Goal: Task Accomplishment & Management: Use online tool/utility

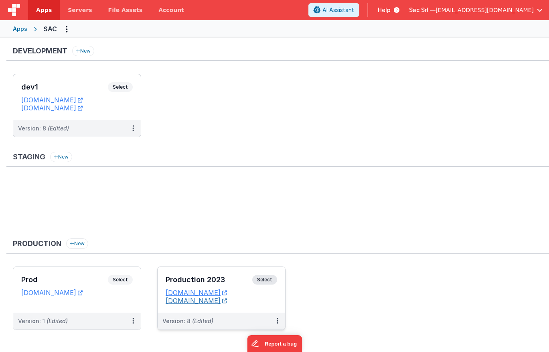
click at [219, 302] on link "[DOMAIN_NAME]" at bounding box center [196, 300] width 61 height 8
click at [269, 306] on div "Production 2023 Select URLs [DOMAIN_NAME] [DOMAIN_NAME]" at bounding box center [222, 290] width 128 height 46
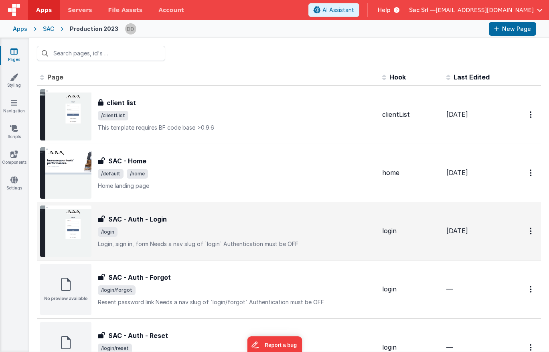
click at [236, 229] on span "/login" at bounding box center [237, 232] width 278 height 10
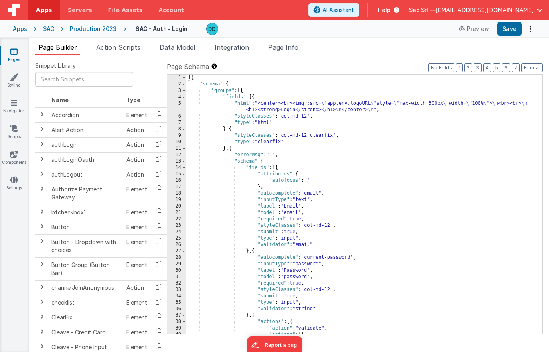
click at [239, 41] on div "Page Builder Action Scripts Data Model Integration Page Info Snippet Library Na…" at bounding box center [289, 195] width 520 height 314
click at [234, 46] on span "Integration" at bounding box center [232, 47] width 34 height 8
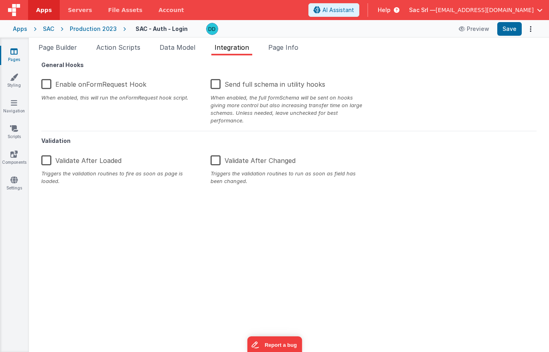
click at [217, 155] on label "Validate After Changed" at bounding box center [253, 158] width 85 height 17
click at [0, 0] on input "Validate After Changed" at bounding box center [0, 0] width 0 height 0
click at [504, 30] on button "Save" at bounding box center [509, 29] width 24 height 14
click at [296, 44] on span "Page Info" at bounding box center [283, 47] width 30 height 8
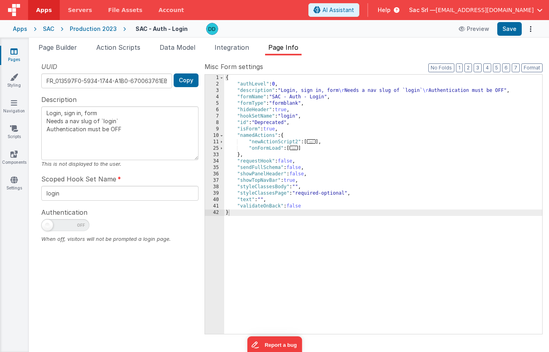
click at [48, 27] on div "SAC" at bounding box center [48, 29] width 11 height 8
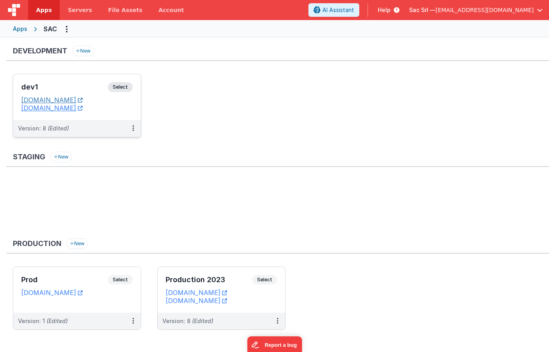
click at [83, 100] on link "[DOMAIN_NAME]" at bounding box center [51, 100] width 61 height 8
click at [265, 304] on dd "[DOMAIN_NAME]" at bounding box center [221, 300] width 111 height 8
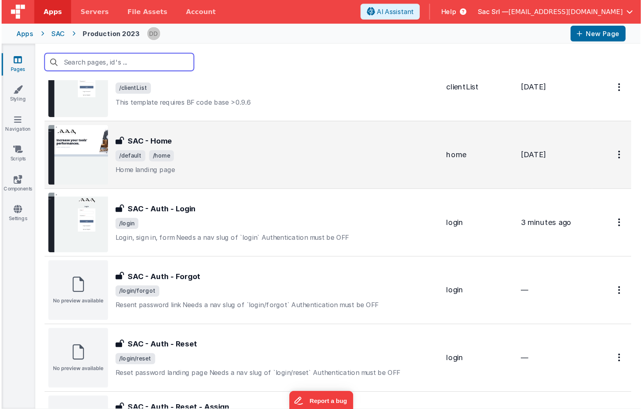
scroll to position [46, 0]
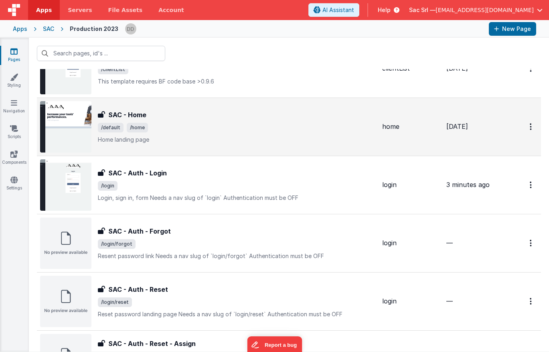
click at [245, 178] on div "SAC - Auth - Login SAC - Auth - Login /login Login, sign in, formNeeds a nav s…" at bounding box center [237, 185] width 278 height 34
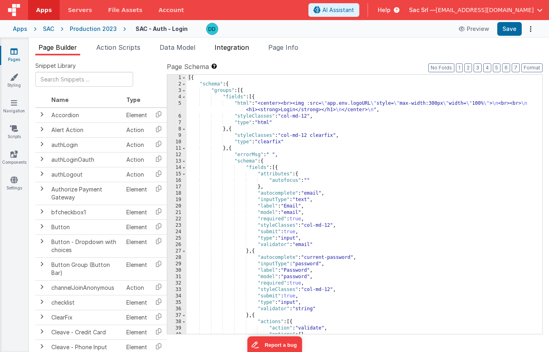
click at [237, 49] on span "Integration" at bounding box center [232, 47] width 34 height 8
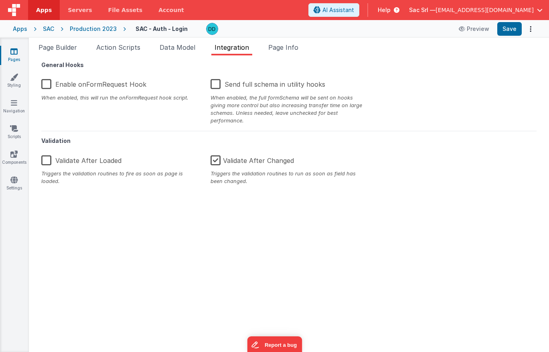
click at [216, 153] on label "Validate After Changed" at bounding box center [252, 158] width 83 height 17
click at [0, 0] on input "Validate After Changed" at bounding box center [0, 0] width 0 height 0
click at [132, 53] on li "Action Scripts" at bounding box center [118, 49] width 51 height 13
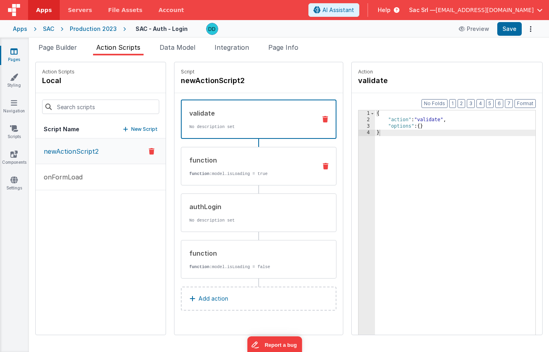
click at [273, 164] on div "function" at bounding box center [249, 160] width 121 height 10
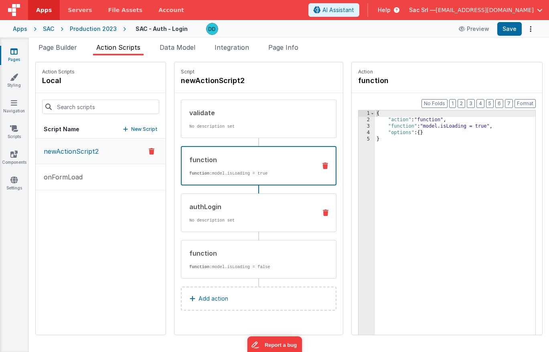
click at [272, 198] on div "authLogin No description set" at bounding box center [259, 212] width 156 height 38
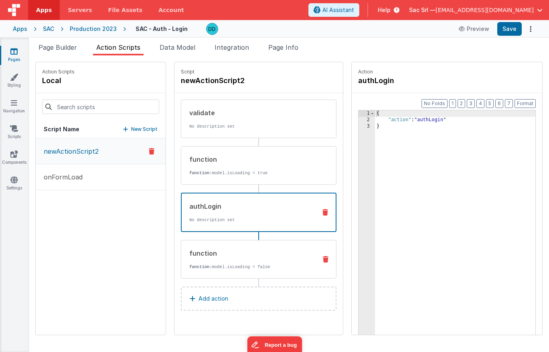
click at [273, 259] on div "function function: model.isLoading = false" at bounding box center [245, 259] width 129 height 22
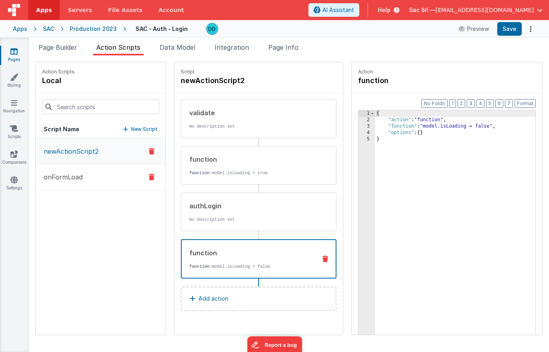
click at [92, 177] on button "onFormLoad" at bounding box center [101, 177] width 130 height 26
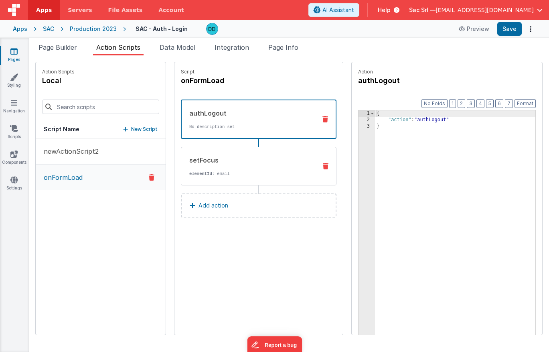
click at [251, 171] on p "elementId : email" at bounding box center [249, 173] width 121 height 6
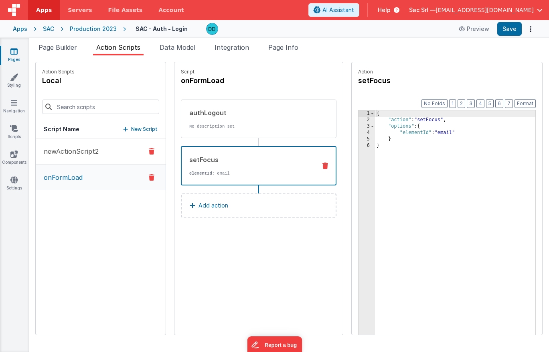
click at [111, 144] on button "newActionScript2" at bounding box center [101, 151] width 130 height 26
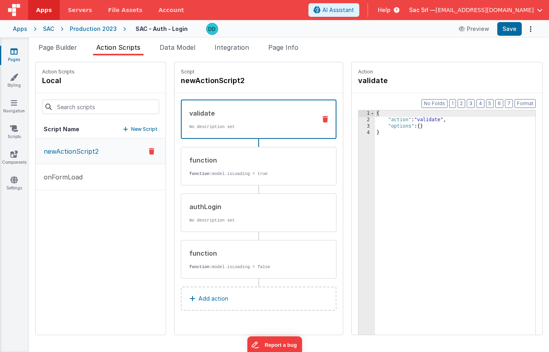
click at [84, 26] on div "Production 2023" at bounding box center [93, 29] width 47 height 8
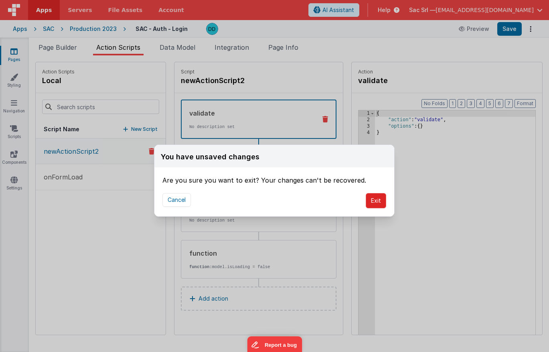
click at [375, 201] on button "Exit" at bounding box center [376, 200] width 20 height 15
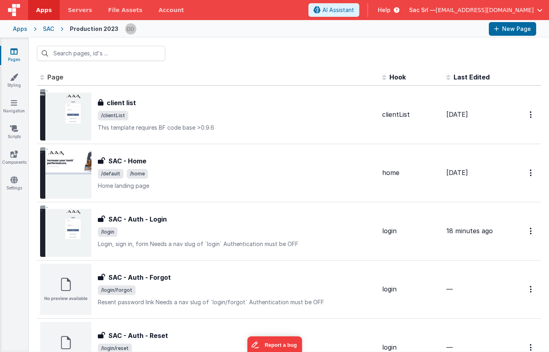
click at [96, 31] on div "Production 2023" at bounding box center [94, 29] width 49 height 8
click at [51, 30] on div "SAC" at bounding box center [48, 29] width 11 height 8
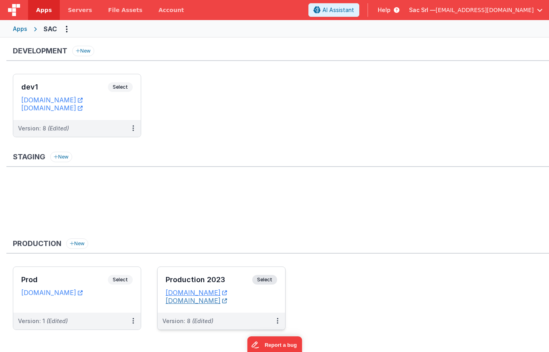
click at [219, 301] on link "[DOMAIN_NAME]" at bounding box center [196, 300] width 61 height 8
click at [279, 322] on button at bounding box center [277, 320] width 15 height 17
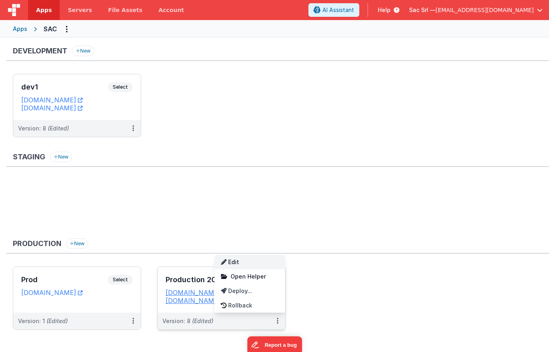
click at [253, 266] on link "Edit" at bounding box center [250, 262] width 71 height 14
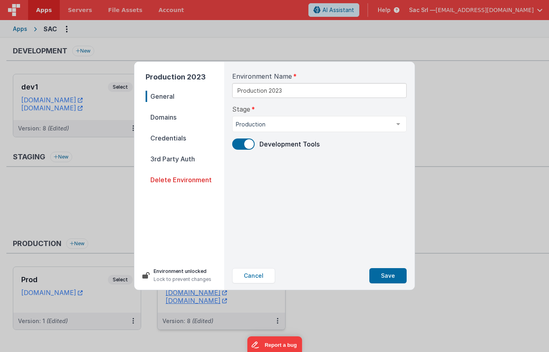
click at [239, 142] on span at bounding box center [243, 143] width 22 height 11
click at [384, 272] on button "Save" at bounding box center [387, 275] width 37 height 15
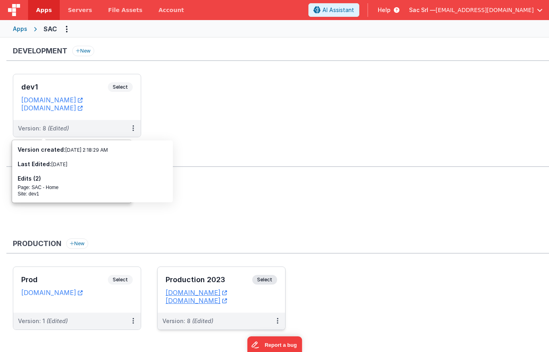
click at [230, 188] on ul at bounding box center [281, 206] width 536 height 52
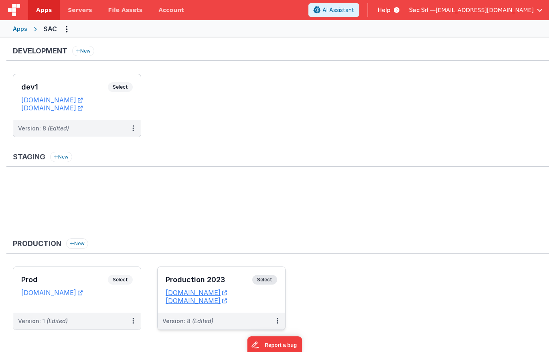
click at [268, 301] on dd "[DOMAIN_NAME]" at bounding box center [221, 300] width 111 height 8
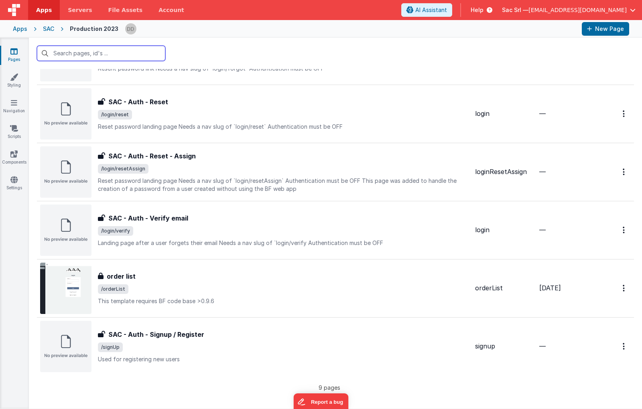
scroll to position [239, 0]
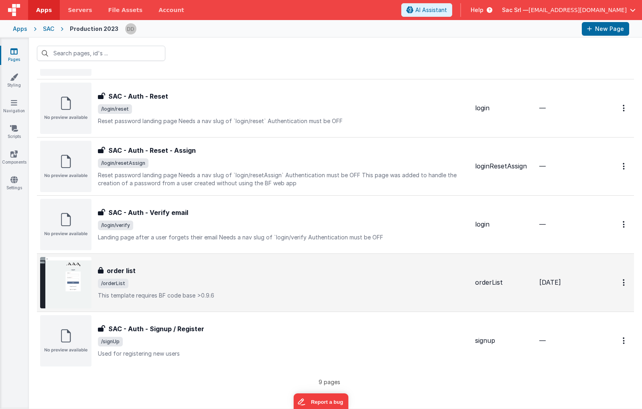
click at [231, 289] on div "order list order list /orderList This template requires BF code base >0.9.6" at bounding box center [283, 283] width 371 height 34
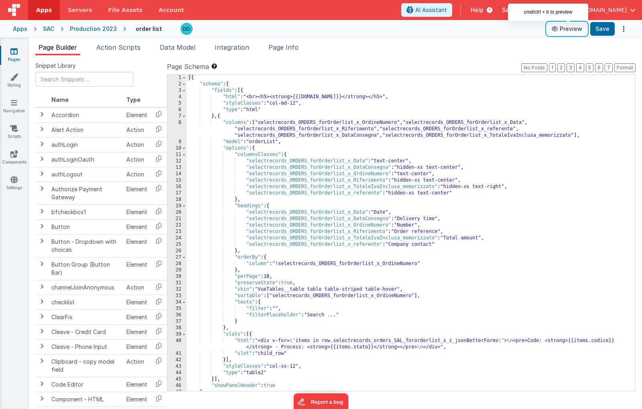
click at [549, 32] on button "Preview" at bounding box center [567, 28] width 40 height 13
click at [85, 26] on div "Production 2023" at bounding box center [93, 29] width 47 height 8
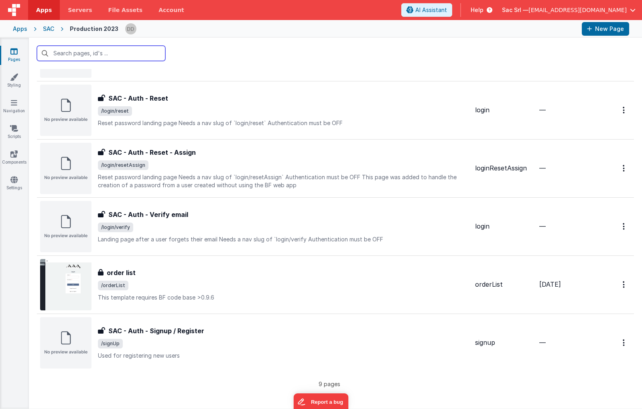
scroll to position [239, 0]
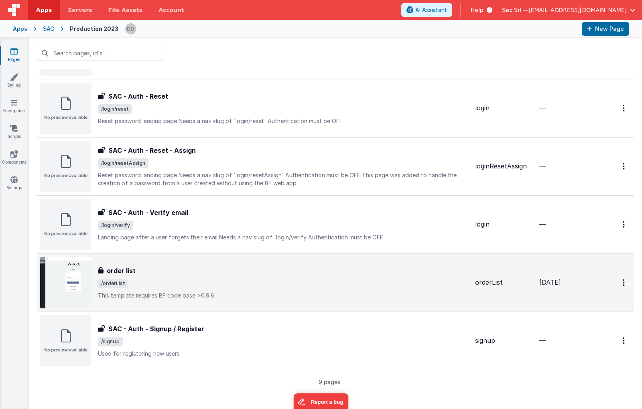
click at [214, 268] on div "order list" at bounding box center [283, 271] width 371 height 10
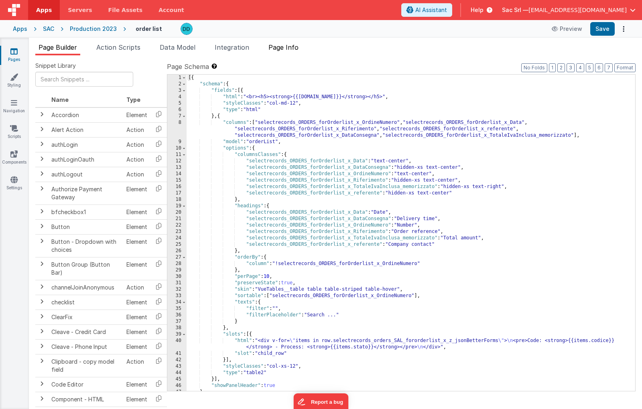
click at [290, 49] on span "Page Info" at bounding box center [283, 47] width 30 height 8
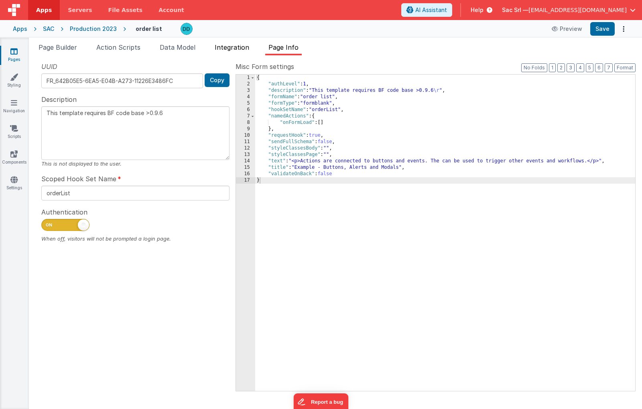
click at [242, 49] on span "Integration" at bounding box center [232, 47] width 34 height 8
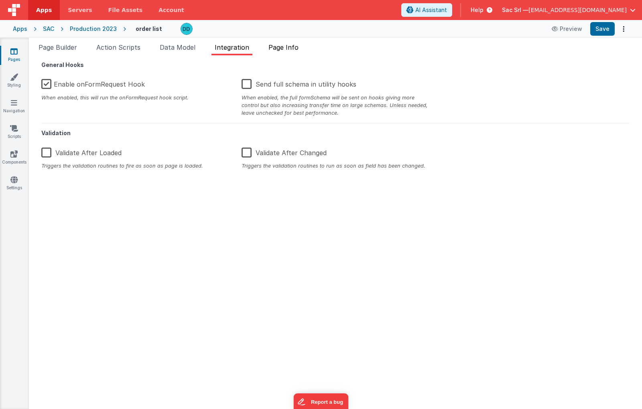
click at [296, 47] on span "Page Info" at bounding box center [283, 47] width 30 height 8
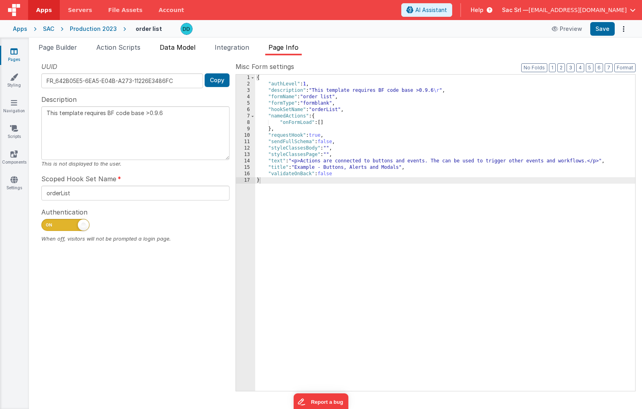
click at [175, 47] on span "Data Model" at bounding box center [178, 47] width 36 height 8
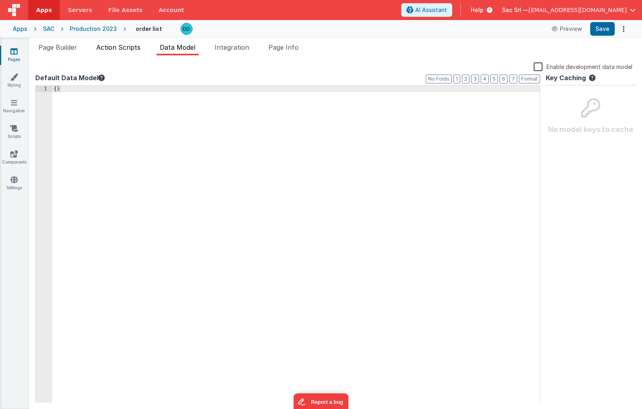
click at [128, 48] on span "Action Scripts" at bounding box center [118, 47] width 44 height 8
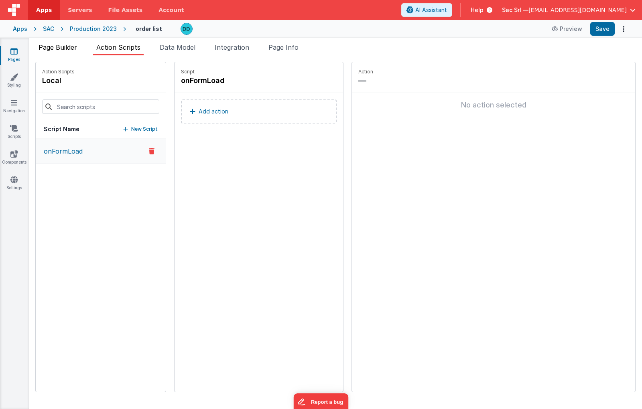
click at [64, 54] on li "Page Builder" at bounding box center [57, 49] width 45 height 13
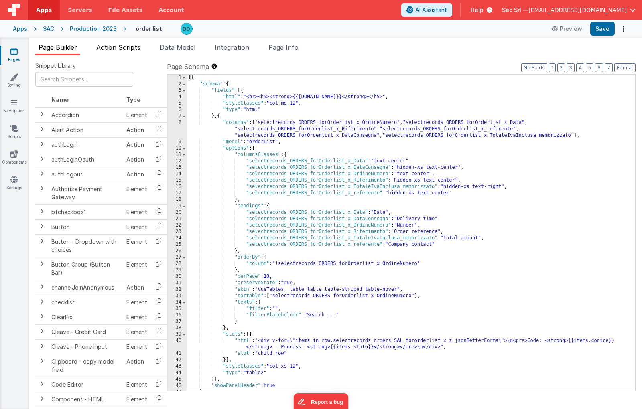
click at [97, 50] on li "Action Scripts" at bounding box center [118, 49] width 51 height 13
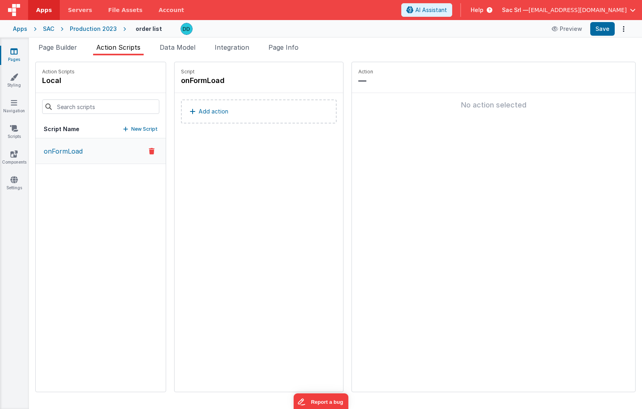
click at [74, 141] on button "onFormLoad" at bounding box center [101, 151] width 130 height 26
click at [69, 148] on p "onFormLoad" at bounding box center [61, 151] width 44 height 10
click at [73, 50] on span "Page Builder" at bounding box center [57, 47] width 38 height 8
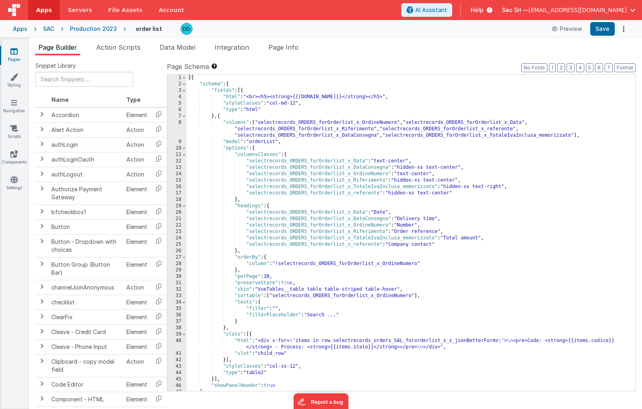
click at [81, 31] on div "Production 2023" at bounding box center [93, 29] width 47 height 8
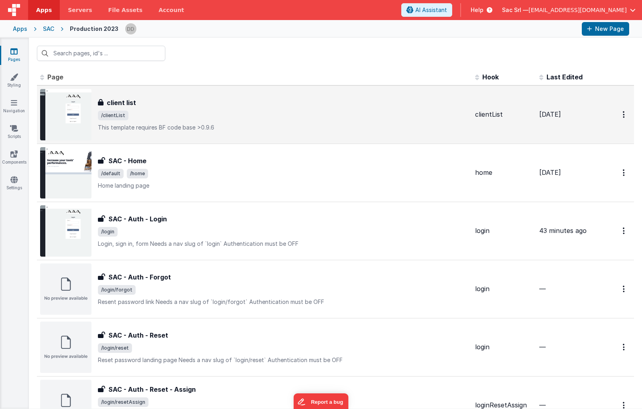
click at [193, 125] on p "This template requires BF code base >0.9.6" at bounding box center [283, 128] width 371 height 8
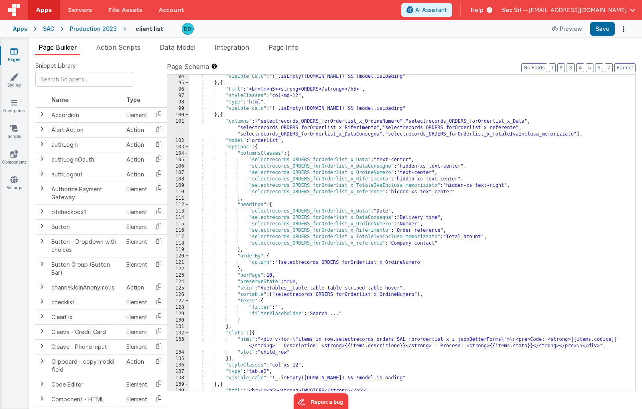
scroll to position [670, 0]
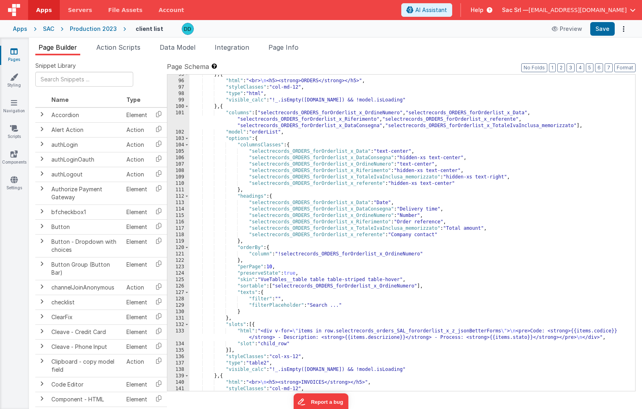
click at [182, 331] on div "133" at bounding box center [178, 334] width 22 height 13
click at [180, 331] on div "133" at bounding box center [178, 334] width 22 height 13
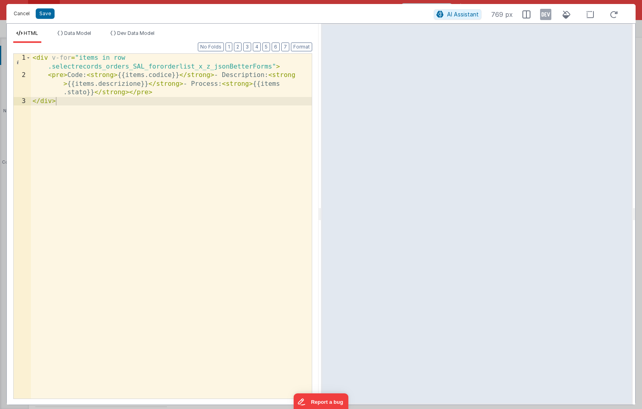
click at [18, 14] on button "Cancel" at bounding box center [22, 13] width 24 height 11
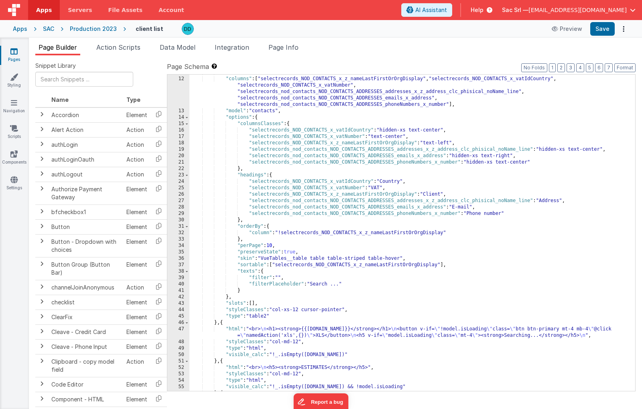
scroll to position [0, 0]
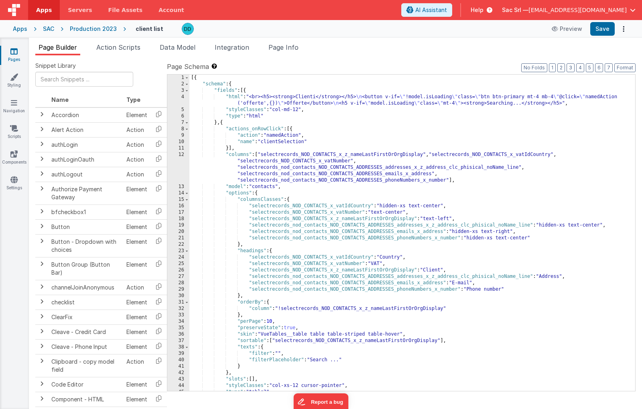
click at [274, 322] on div "[{ "schema" : { "fields" : [{ "html" : "<br><h5><strong>Clienti</strong></h5> \…" at bounding box center [412, 239] width 446 height 329
click at [549, 28] on button "Save" at bounding box center [602, 29] width 24 height 14
click at [273, 320] on div "[{ "schema" : { "fields" : [{ "html" : "<br><h5><strong>Clienti</strong></h5> \…" at bounding box center [412, 239] width 446 height 329
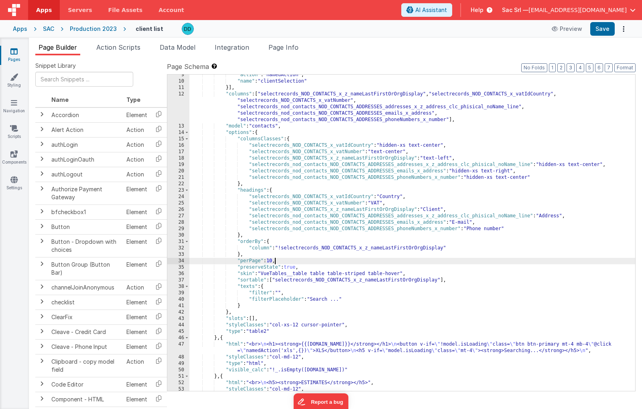
scroll to position [61, 0]
click at [549, 30] on button "Save" at bounding box center [602, 29] width 24 height 14
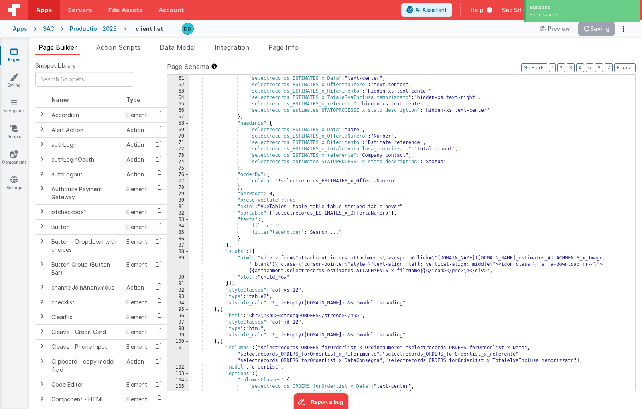
scroll to position [442, 0]
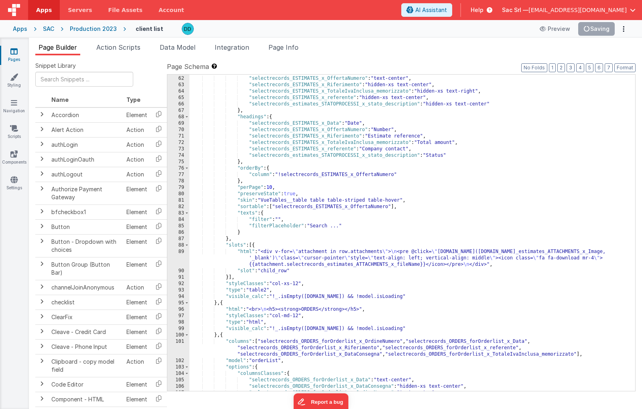
click at [97, 28] on div "Production 2023" at bounding box center [93, 29] width 47 height 8
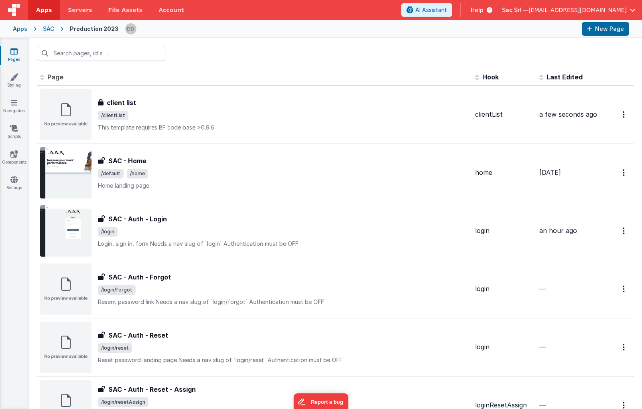
click at [47, 26] on div "SAC" at bounding box center [48, 29] width 11 height 8
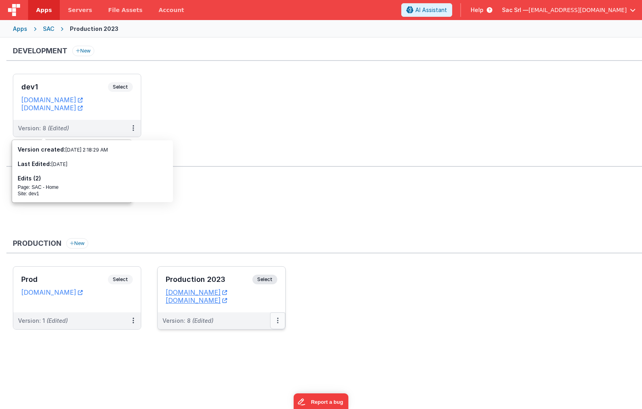
click at [273, 320] on button at bounding box center [277, 320] width 15 height 17
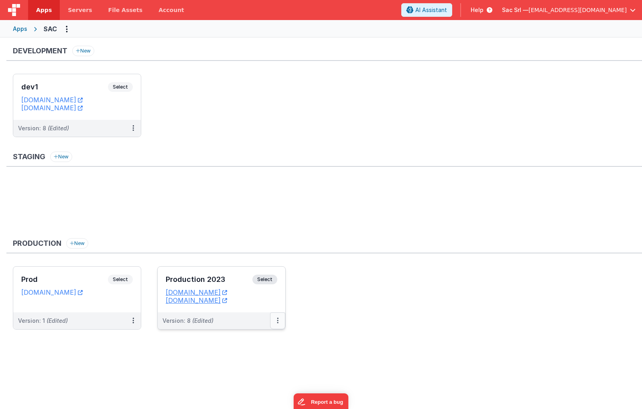
click at [279, 322] on button at bounding box center [277, 320] width 15 height 17
click at [262, 342] on link "Edit" at bounding box center [250, 339] width 71 height 14
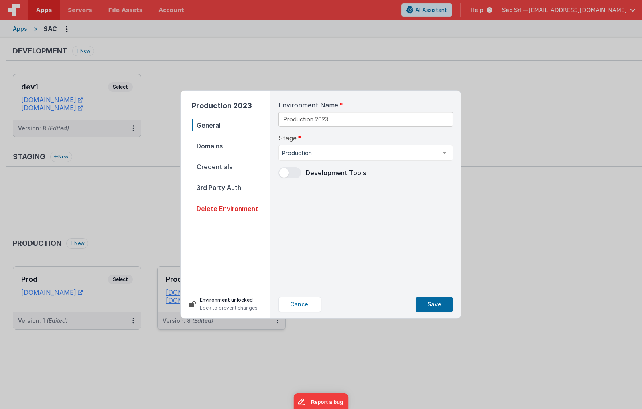
click at [296, 173] on span at bounding box center [289, 172] width 22 height 11
click at [242, 150] on span "Domains" at bounding box center [231, 145] width 79 height 11
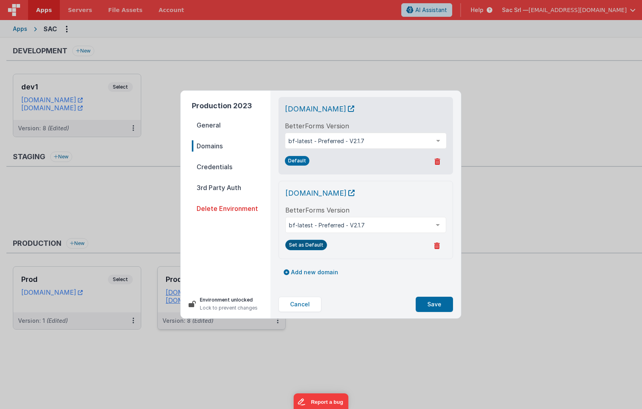
click at [308, 245] on button "Set as Default" at bounding box center [306, 245] width 42 height 10
click at [436, 304] on button "Save" at bounding box center [433, 304] width 37 height 15
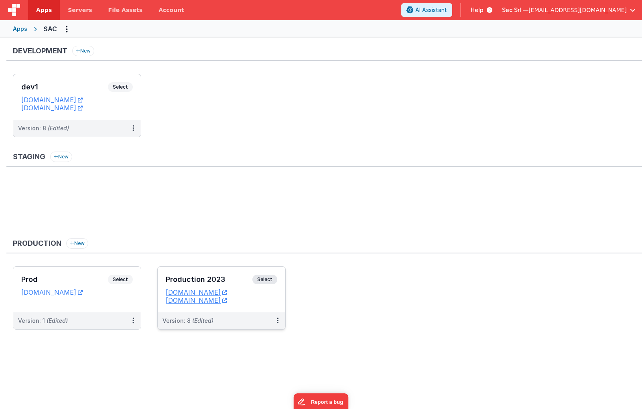
click at [278, 304] on div "Production 2023 Select URLs [DOMAIN_NAME] [DOMAIN_NAME]" at bounding box center [222, 290] width 128 height 46
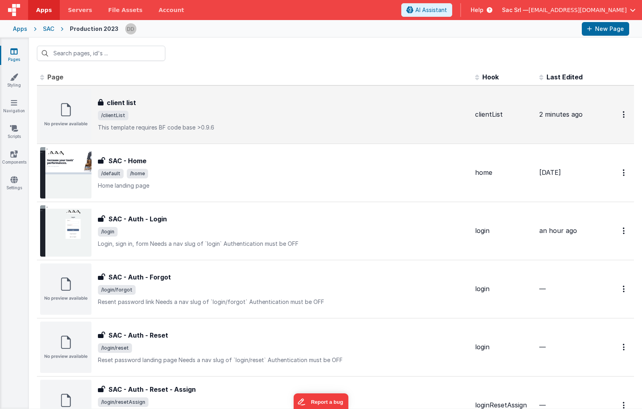
click at [310, 107] on div "client list" at bounding box center [283, 103] width 371 height 10
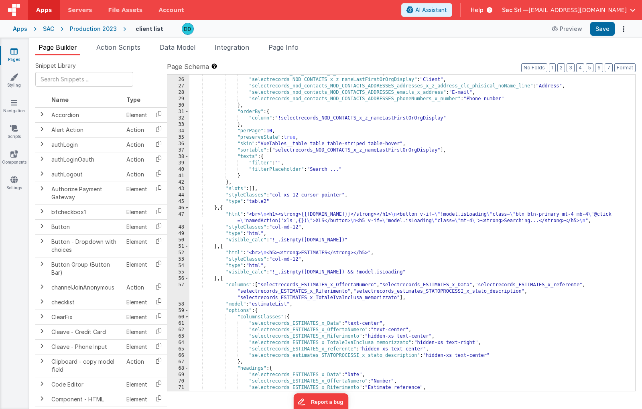
scroll to position [190, 0]
click at [290, 44] on span "Page Info" at bounding box center [283, 47] width 30 height 8
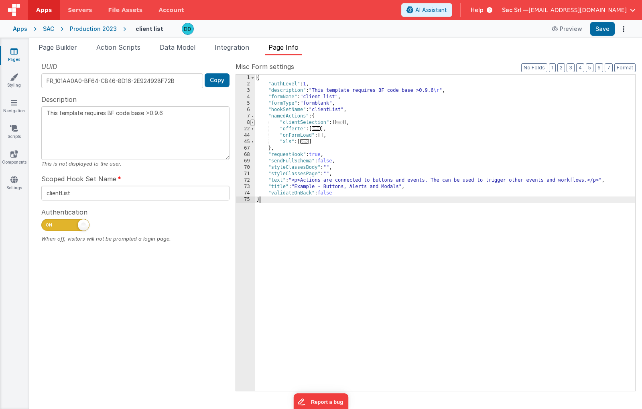
click at [253, 123] on span at bounding box center [252, 122] width 4 height 6
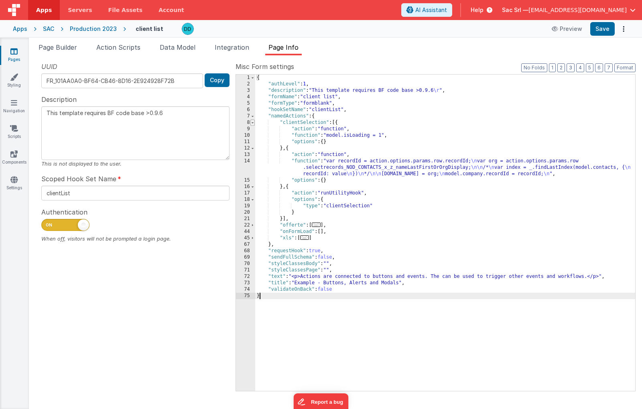
click at [253, 123] on span at bounding box center [252, 122] width 4 height 6
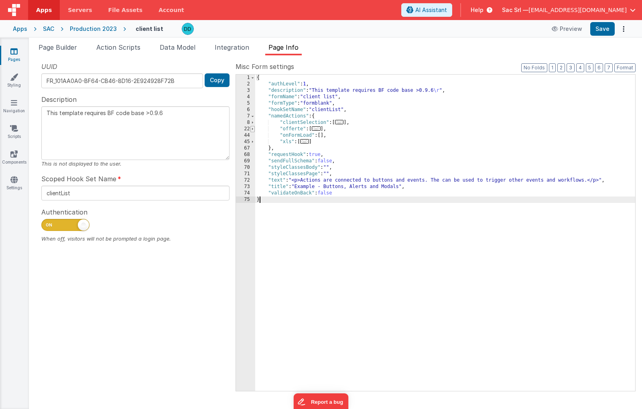
click at [252, 129] on span at bounding box center [252, 129] width 4 height 6
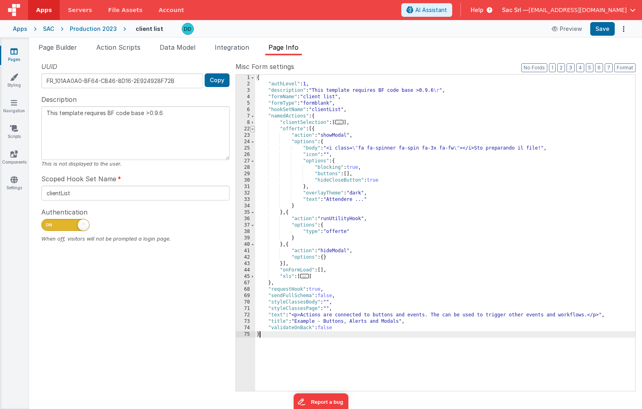
click at [253, 129] on span at bounding box center [252, 129] width 4 height 6
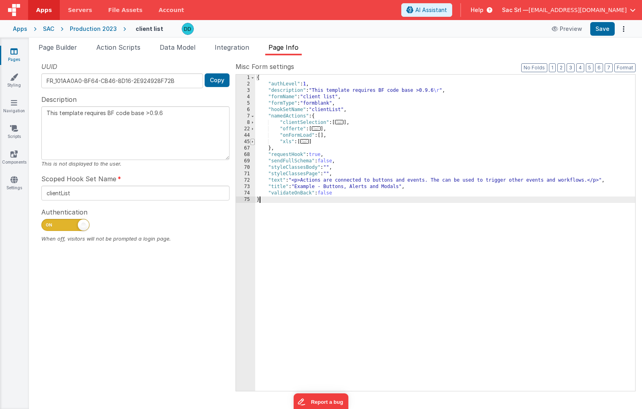
click at [252, 142] on span at bounding box center [252, 142] width 4 height 6
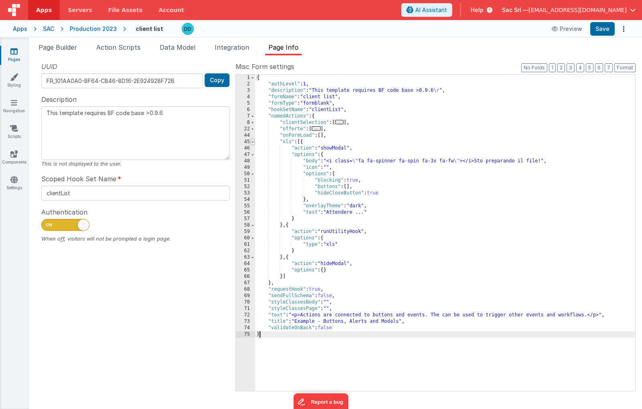
click at [252, 142] on span at bounding box center [252, 142] width 4 height 6
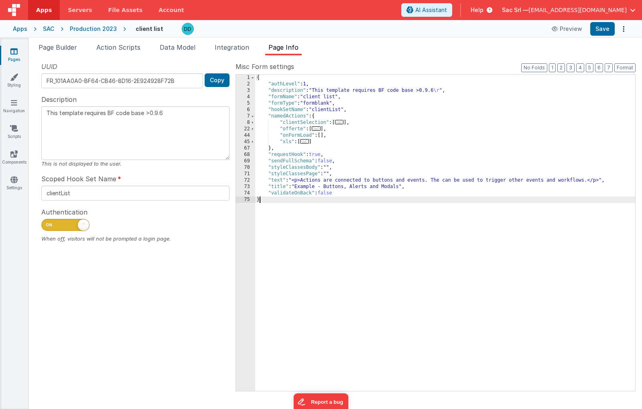
click at [147, 49] on ul "Page Builder Action Scripts Data Model Integration Page Info" at bounding box center [335, 49] width 613 height 13
click at [68, 53] on li "Page Builder" at bounding box center [57, 49] width 45 height 13
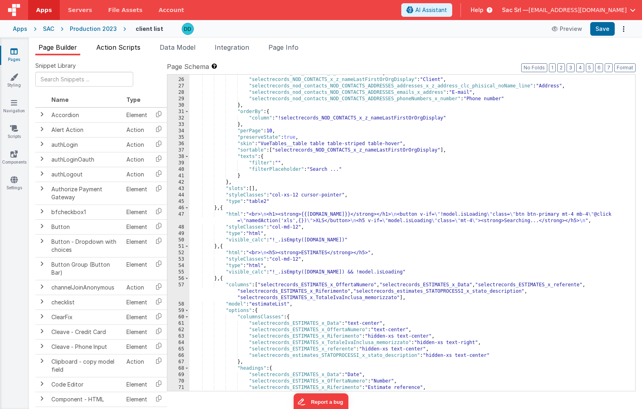
click at [118, 49] on span "Action Scripts" at bounding box center [118, 47] width 44 height 8
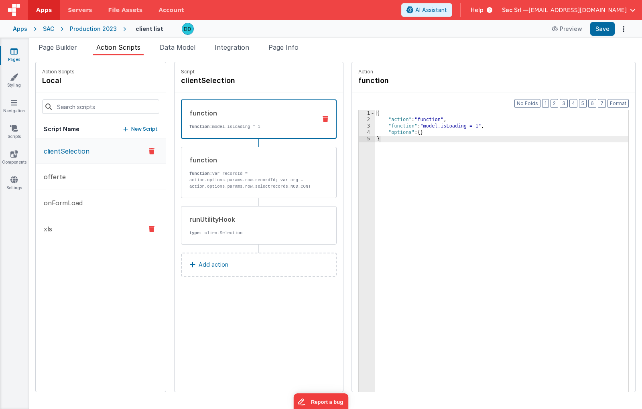
click at [73, 235] on button "xls" at bounding box center [101, 229] width 130 height 26
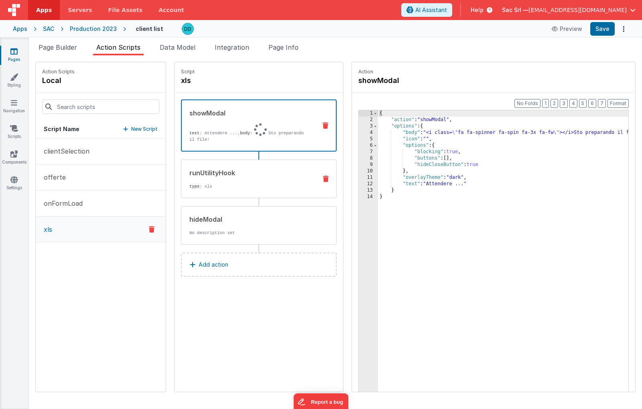
click at [200, 180] on div "runUtilityHook type : xls" at bounding box center [245, 179] width 129 height 22
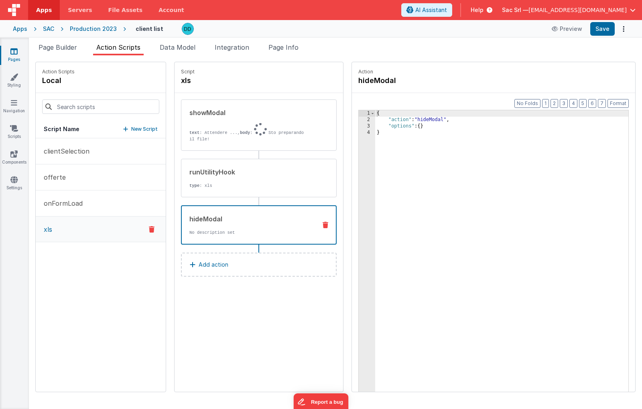
click at [189, 231] on p "No description set" at bounding box center [249, 232] width 121 height 6
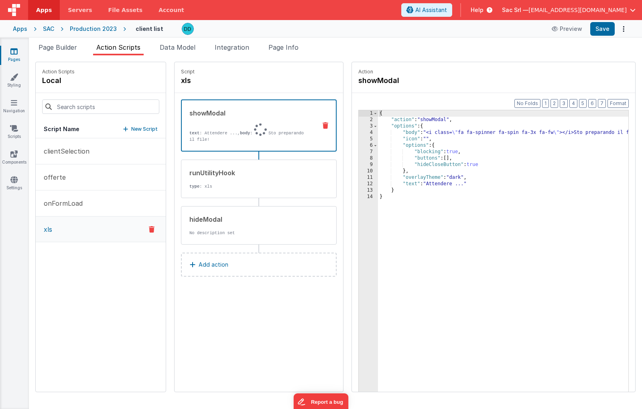
click at [203, 134] on p "text : Attendere ..., body : Sto preparando il file!" at bounding box center [249, 133] width 121 height 19
click at [64, 49] on span "Page Builder" at bounding box center [57, 47] width 38 height 8
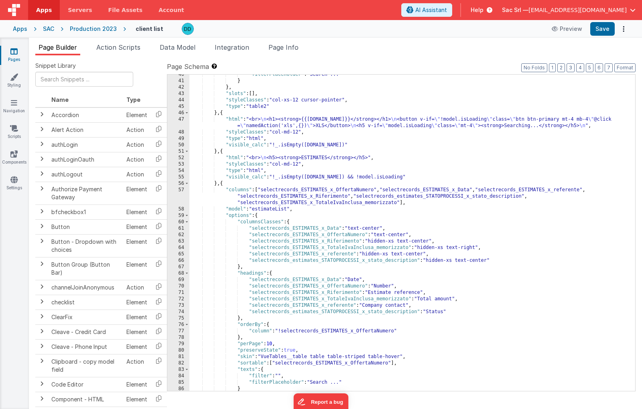
scroll to position [311, 0]
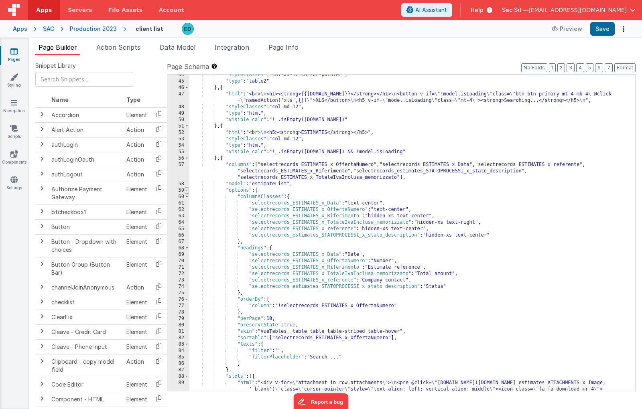
click at [186, 191] on span at bounding box center [186, 190] width 4 height 6
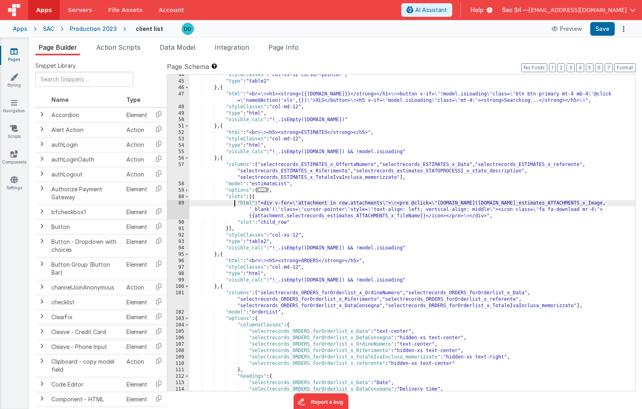
click at [234, 204] on div ""styleClasses" : "col-xs-12 cursor-pointer" , "type" : "table2" } , { "html" : …" at bounding box center [412, 236] width 446 height 329
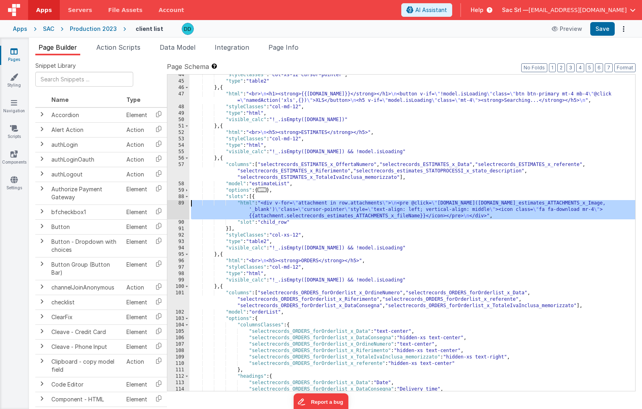
click at [180, 203] on div "89" at bounding box center [178, 209] width 22 height 19
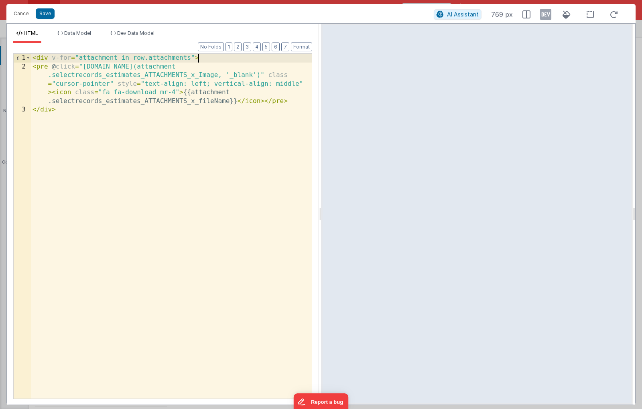
click at [211, 59] on div "< div v-for = "attachment in row.attachments" > < pre @ click = "[DOMAIN_NAME](…" at bounding box center [171, 235] width 281 height 362
click at [18, 13] on button "Cancel" at bounding box center [22, 13] width 24 height 11
